Goal: Transaction & Acquisition: Purchase product/service

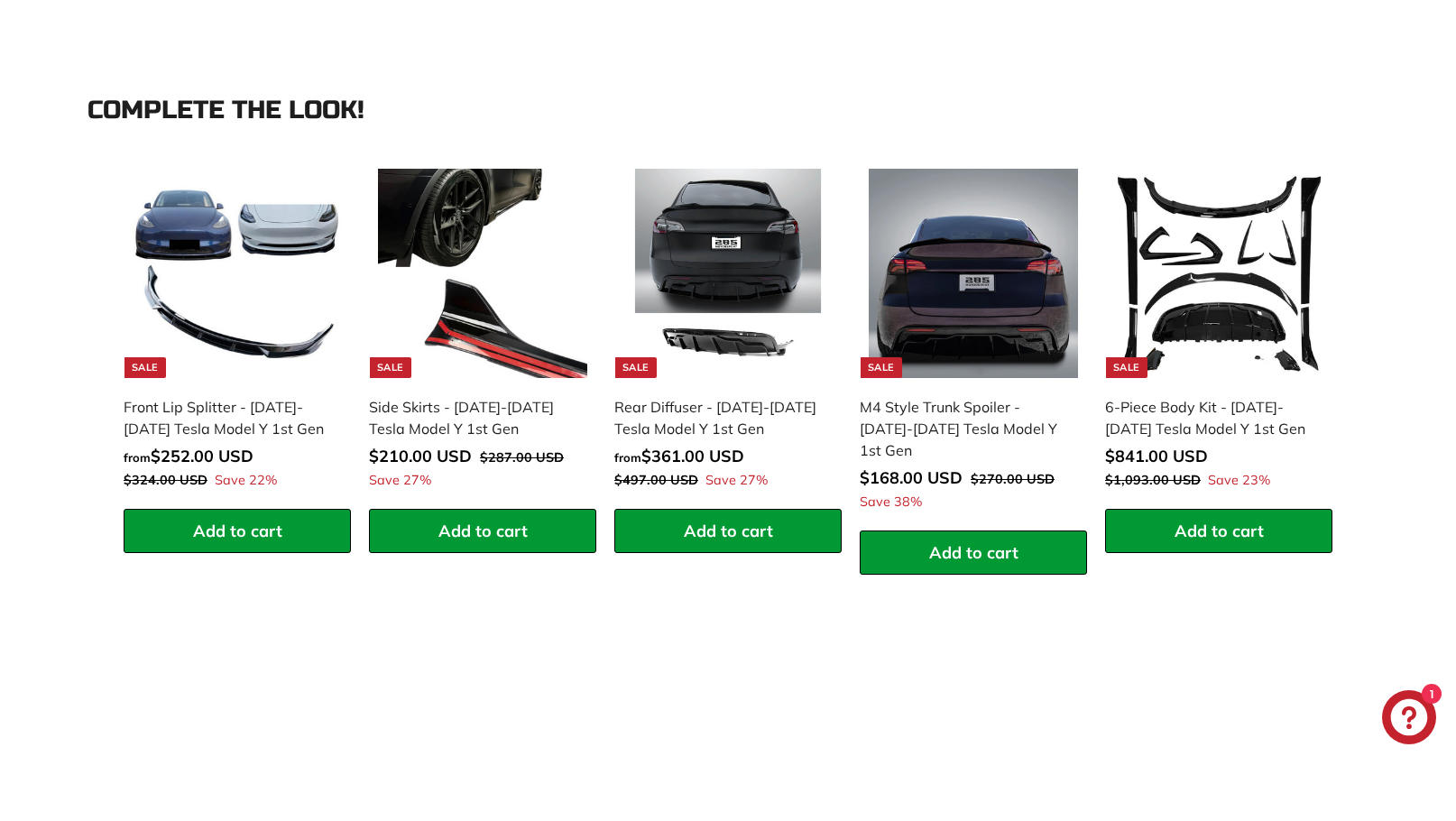
scroll to position [2463, 0]
